Goal: Information Seeking & Learning: Learn about a topic

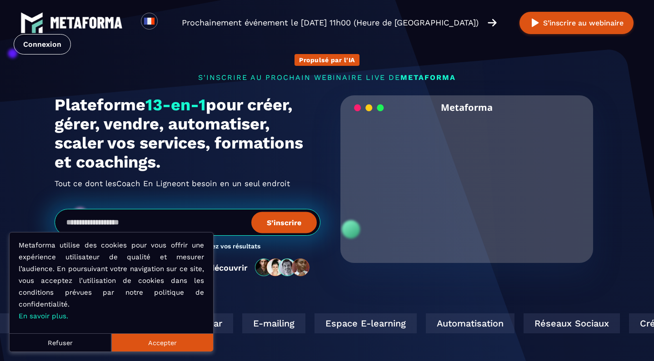
click at [74, 347] on button "Refuser" at bounding box center [61, 343] width 102 height 18
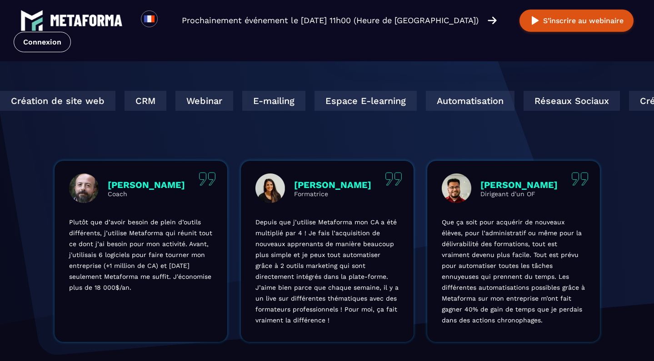
scroll to position [223, 0]
click at [355, 103] on div "Espace E-learning" at bounding box center [366, 100] width 102 height 20
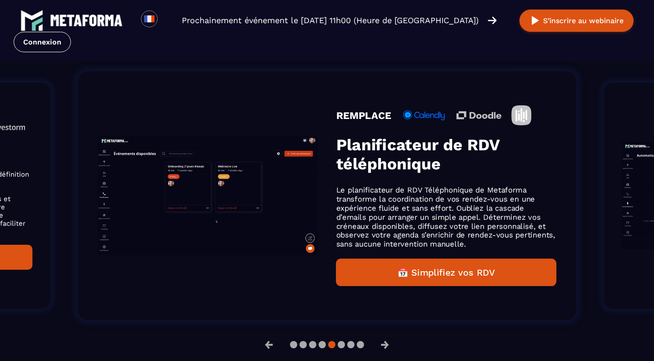
scroll to position [601, 0]
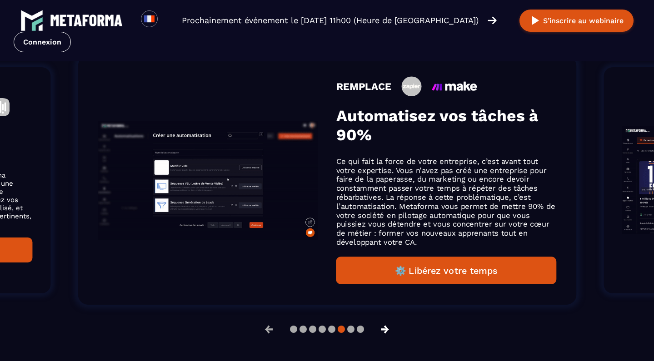
click at [386, 335] on button "→" at bounding box center [385, 330] width 24 height 22
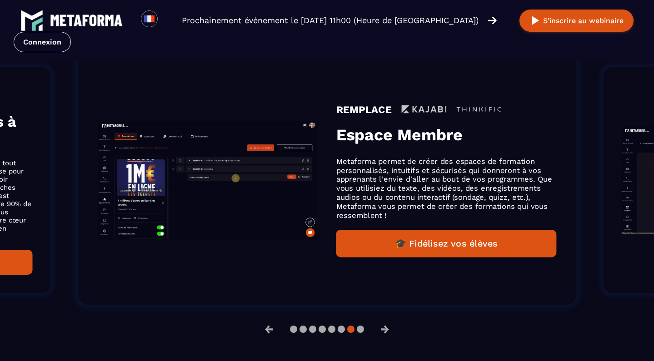
click at [427, 245] on button "🎓 Fidélisez vos élèves" at bounding box center [446, 244] width 221 height 28
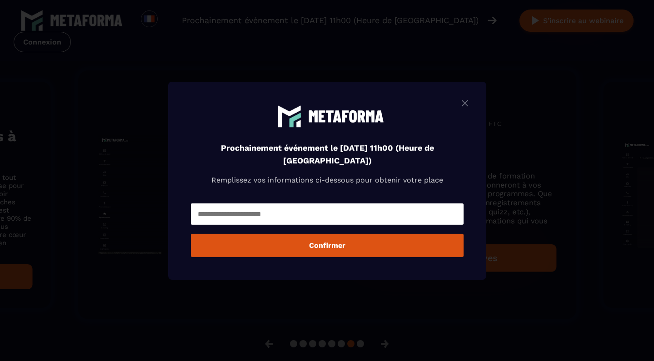
click at [465, 103] on img "Modal window" at bounding box center [465, 102] width 11 height 11
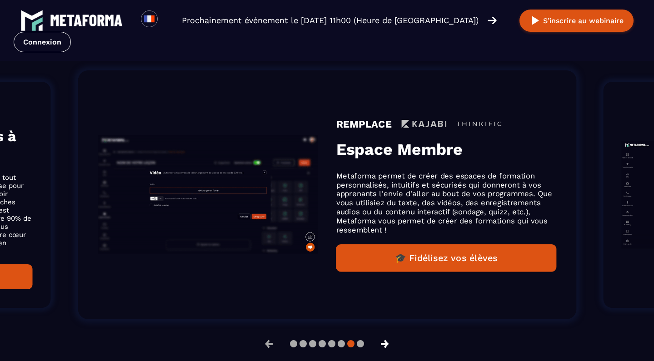
click at [386, 349] on button "→" at bounding box center [385, 344] width 24 height 22
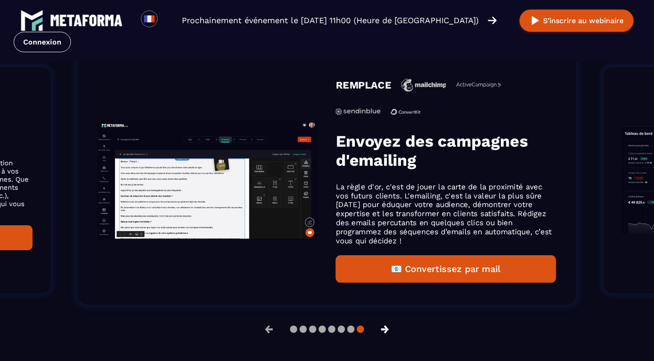
click at [389, 331] on button "→" at bounding box center [385, 330] width 24 height 22
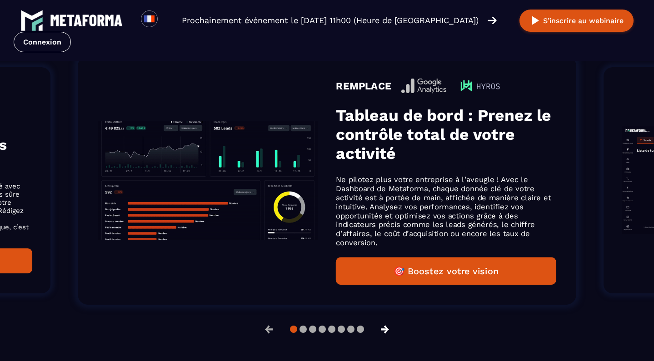
click at [389, 331] on button "→" at bounding box center [385, 330] width 24 height 22
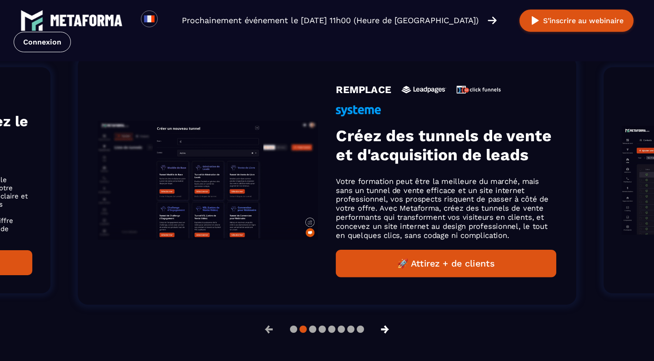
click at [389, 332] on button "→" at bounding box center [385, 330] width 24 height 22
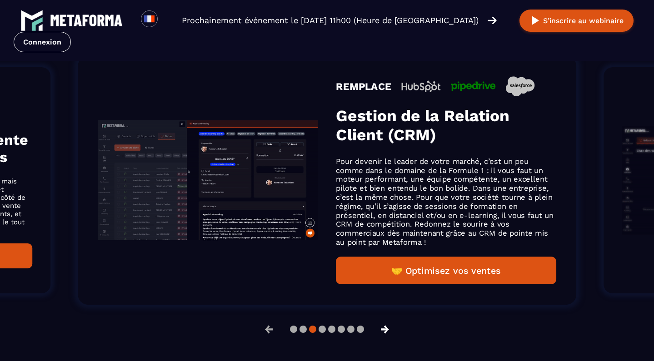
click at [388, 334] on button "→" at bounding box center [385, 330] width 24 height 22
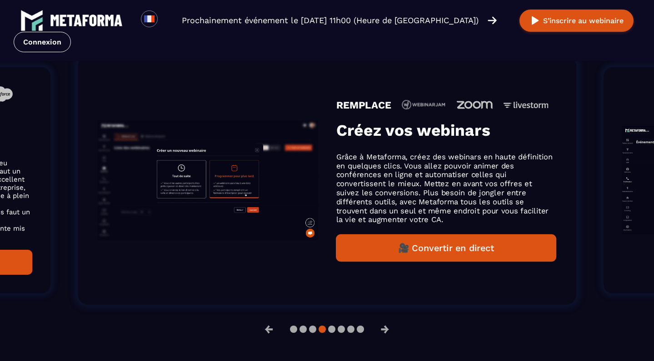
click at [388, 331] on li "REMPLACE Créez vos webinars Grâce à Metaforma, créez des webinars en haute défi…" at bounding box center [327, 181] width 554 height 304
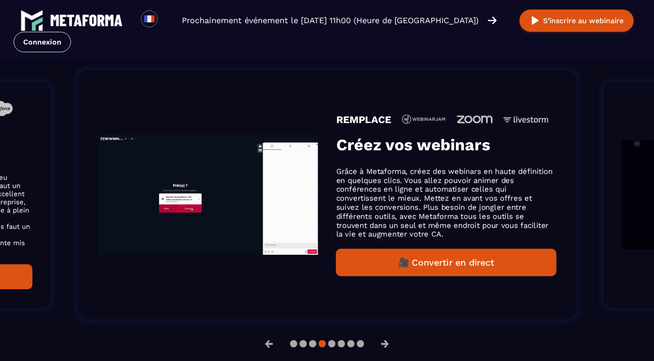
click at [388, 331] on li "REMPLACE Créez vos webinars Grâce à Metaforma, créez des webinars en haute défi…" at bounding box center [327, 195] width 554 height 304
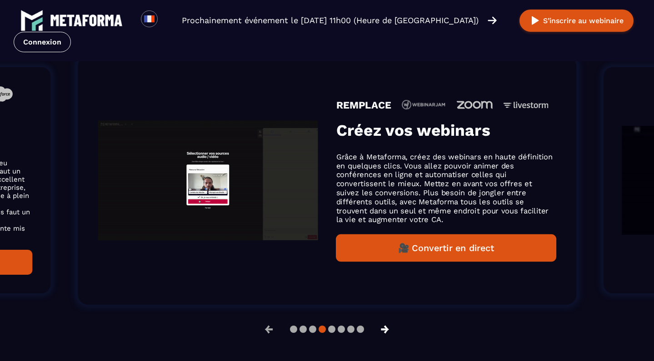
click at [387, 333] on button "→" at bounding box center [385, 330] width 24 height 22
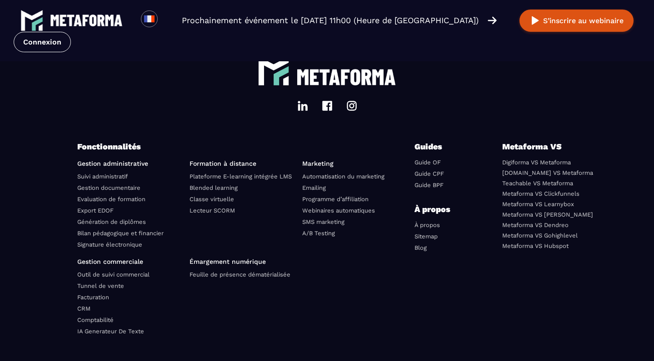
scroll to position [3145, 0]
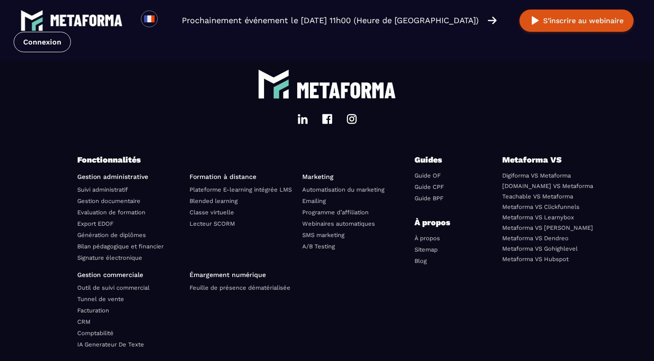
click at [209, 193] on link "Plateforme E-learning intégrée LMS" at bounding box center [241, 189] width 102 height 7
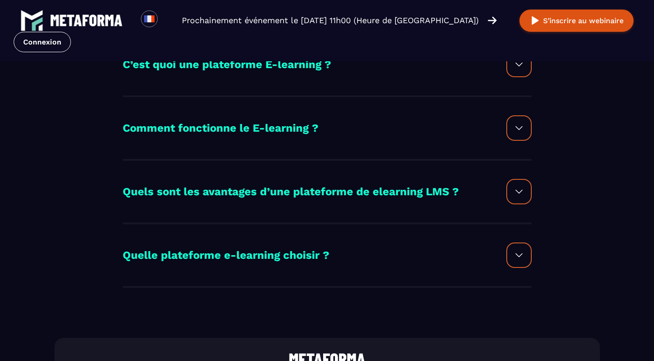
scroll to position [248, 0]
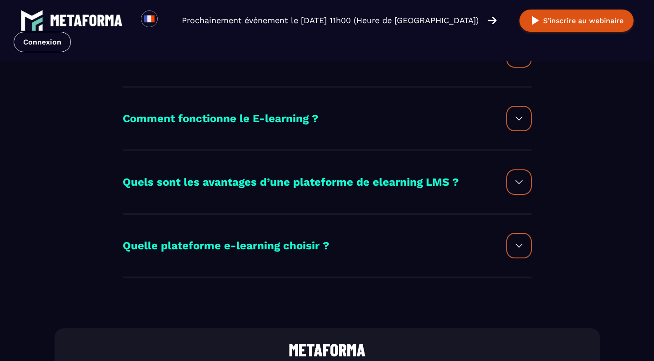
click at [515, 177] on img at bounding box center [519, 182] width 11 height 11
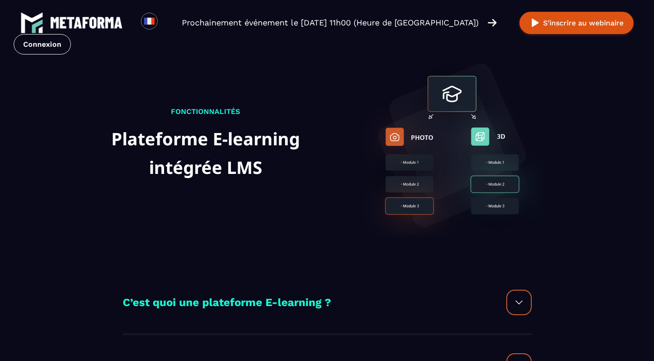
scroll to position [0, 0]
click at [83, 24] on img at bounding box center [86, 23] width 73 height 12
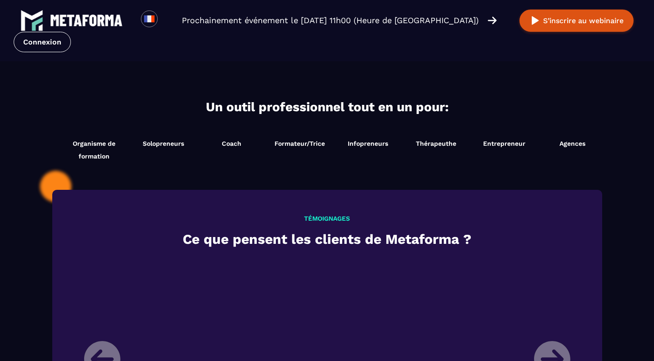
scroll to position [894, 0]
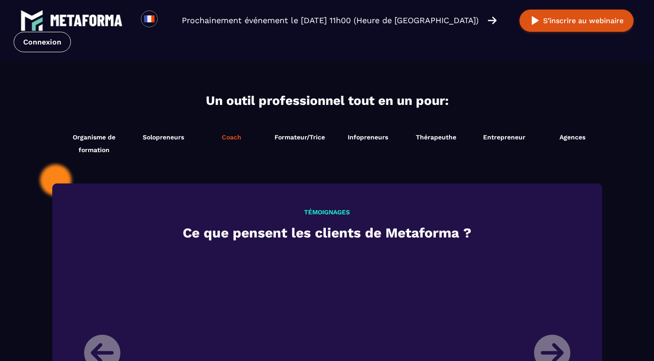
click at [233, 140] on span "Coach" at bounding box center [232, 137] width 20 height 7
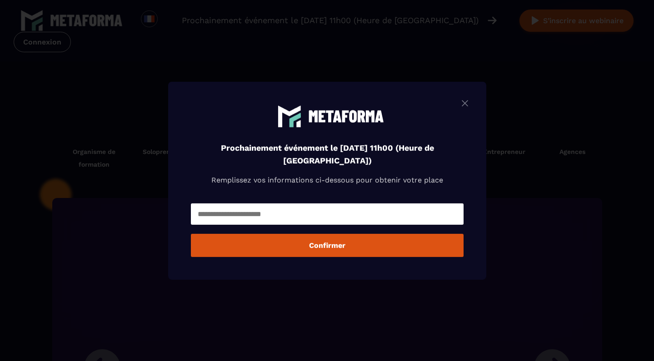
click at [467, 105] on img "Modal window" at bounding box center [465, 102] width 11 height 11
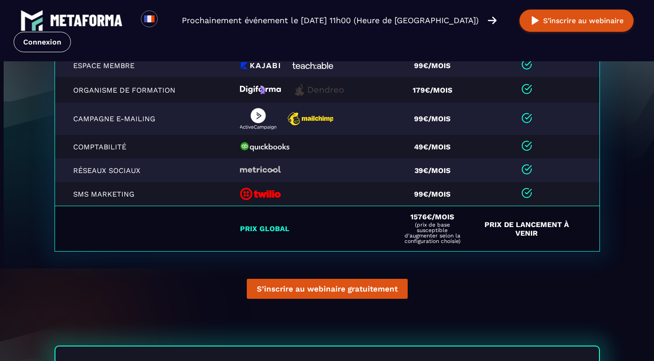
scroll to position [10, 0]
